Goal: Check status: Check status

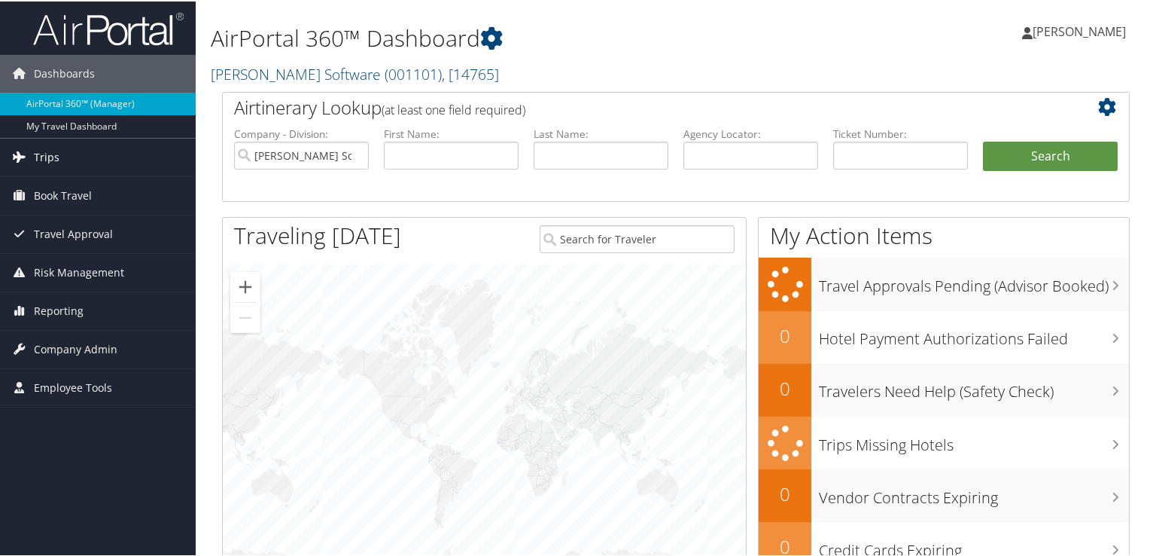
click at [44, 153] on span "Trips" at bounding box center [47, 156] width 26 height 38
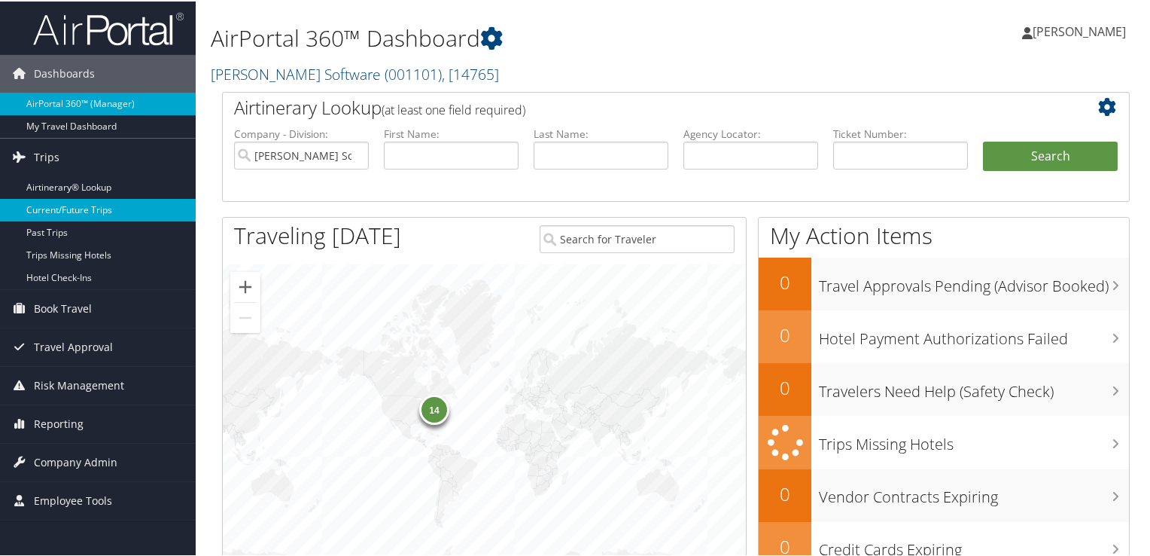
click at [99, 210] on link "Current/Future Trips" at bounding box center [98, 208] width 196 height 23
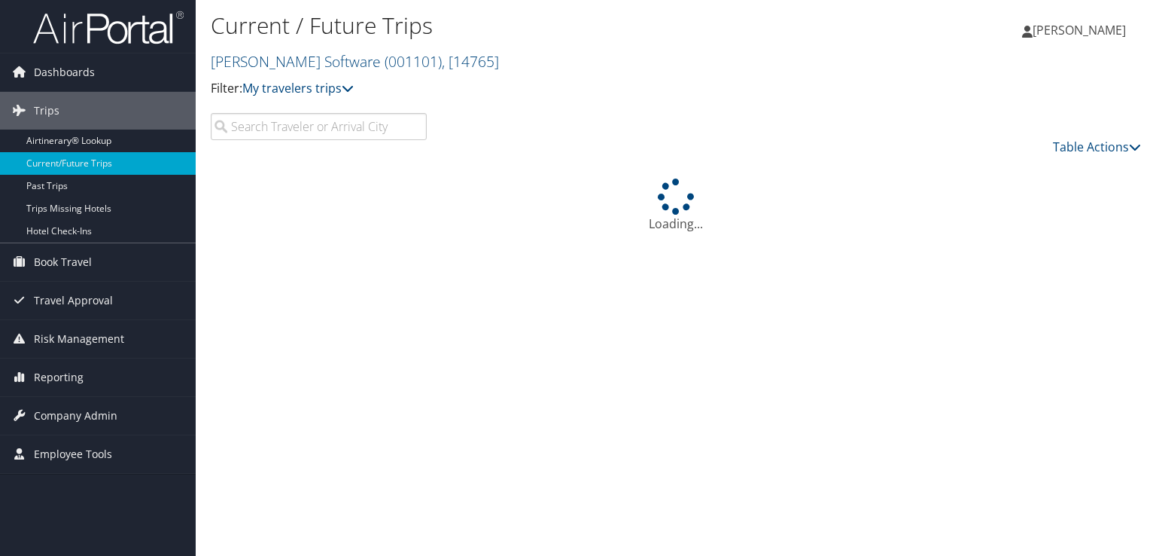
click at [267, 136] on input "search" at bounding box center [319, 126] width 216 height 27
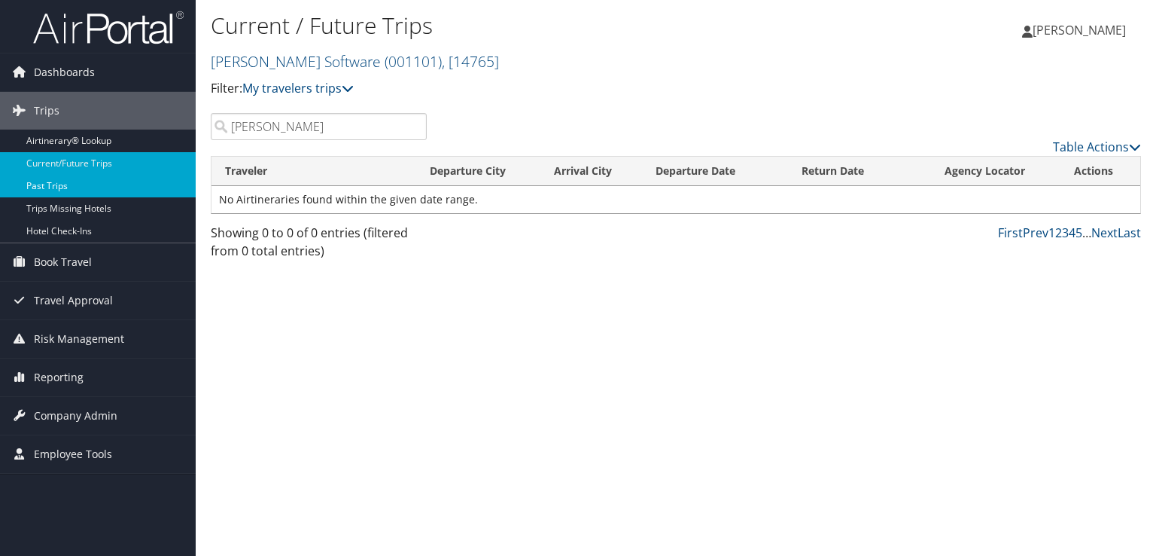
type input "faubion"
click at [53, 187] on link "Past Trips" at bounding box center [98, 186] width 196 height 23
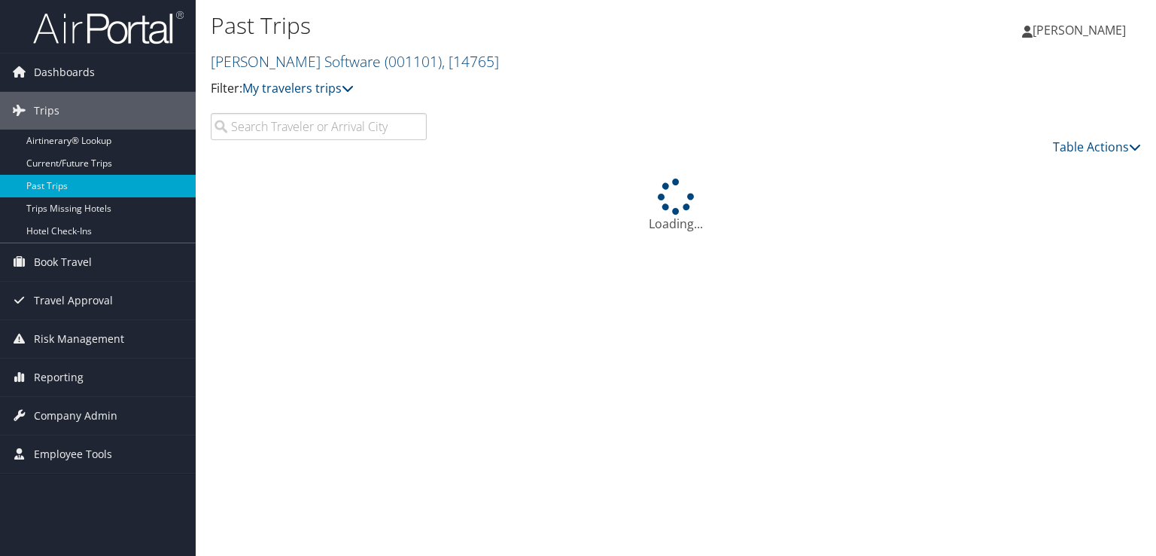
click at [267, 126] on input "search" at bounding box center [319, 126] width 216 height 27
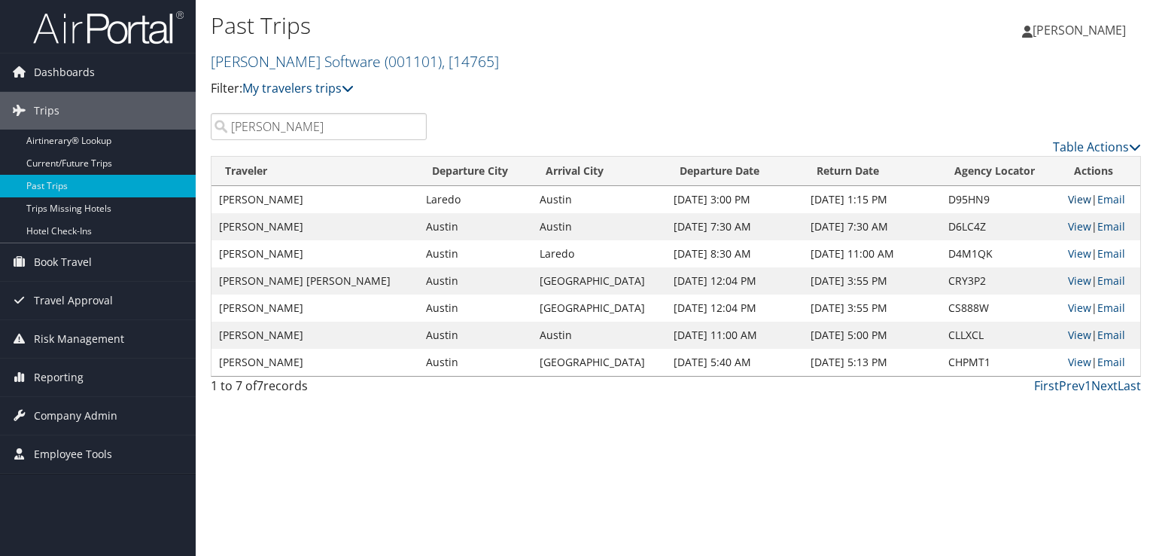
type input "faubion"
click at [1068, 198] on link "View" at bounding box center [1079, 199] width 23 height 14
drag, startPoint x: 280, startPoint y: 122, endPoint x: 225, endPoint y: 126, distance: 55.1
click at [225, 126] on input "[PERSON_NAME]" at bounding box center [319, 126] width 216 height 27
